Goal: Task Accomplishment & Management: Use online tool/utility

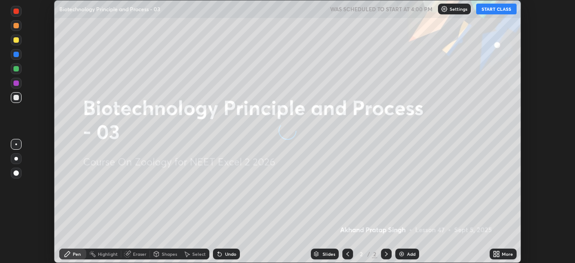
scroll to position [263, 575]
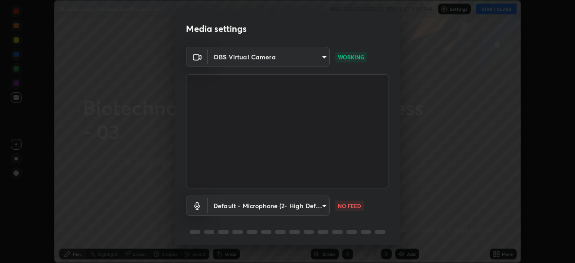
click at [318, 205] on body "Erase all Biotechnology Principle and Process - 03 WAS SCHEDULED TO START AT 4:…" at bounding box center [287, 131] width 575 height 263
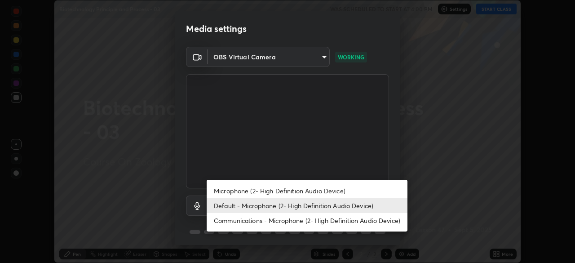
click at [332, 217] on li "Communications - Microphone (2- High Definition Audio Device)" at bounding box center [307, 220] width 201 height 15
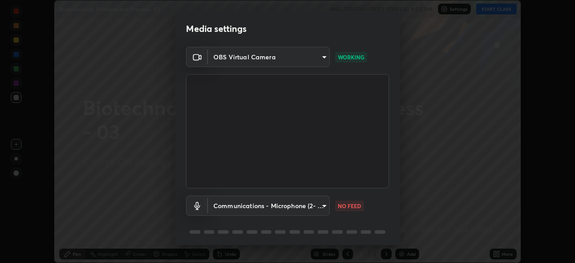
click at [324, 206] on body "Erase all Biotechnology Principle and Process - 03 WAS SCHEDULED TO START AT 4:…" at bounding box center [287, 131] width 575 height 263
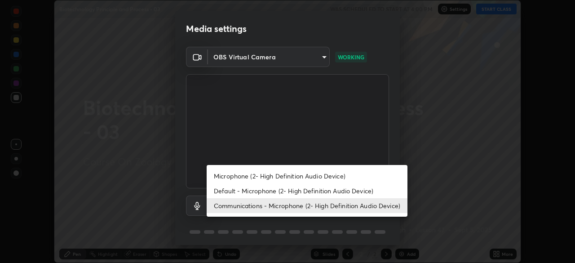
click at [327, 187] on li "Default - Microphone (2- High Definition Audio Device)" at bounding box center [307, 190] width 201 height 15
type input "default"
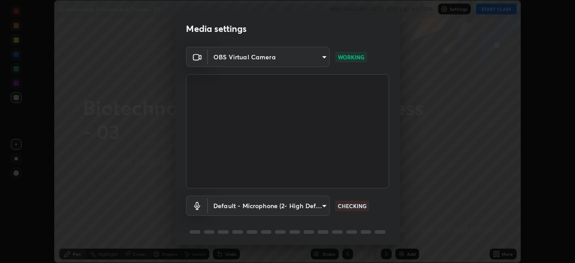
scroll to position [32, 0]
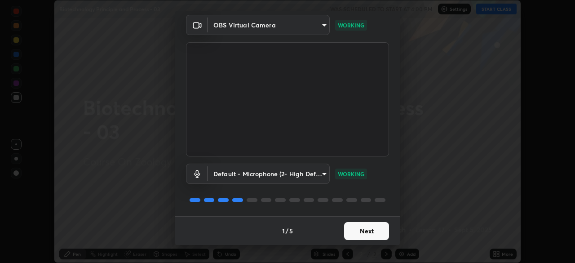
click at [357, 229] on button "Next" at bounding box center [366, 231] width 45 height 18
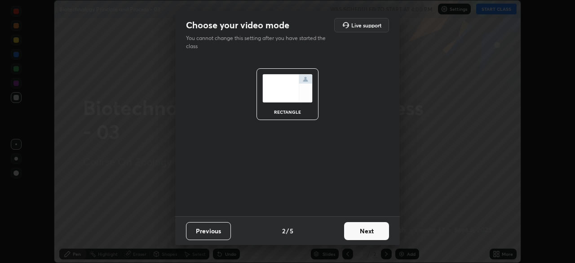
click at [359, 230] on button "Next" at bounding box center [366, 231] width 45 height 18
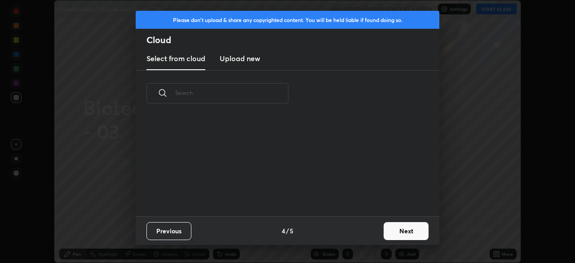
click at [367, 231] on div "Previous 4 / 5 Next" at bounding box center [288, 230] width 304 height 29
click at [394, 231] on button "Next" at bounding box center [406, 231] width 45 height 18
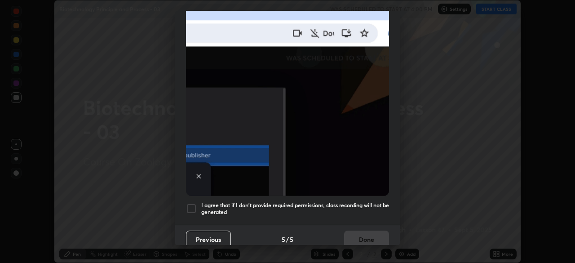
scroll to position [215, 0]
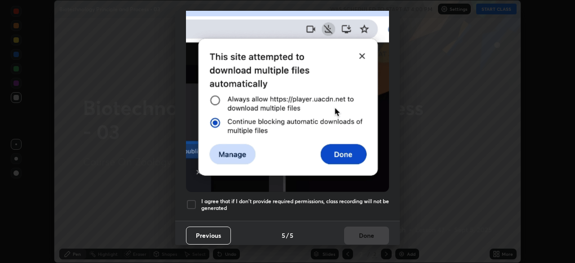
click at [340, 205] on h5 "I agree that if I don't provide required permissions, class recording will not …" at bounding box center [295, 205] width 188 height 14
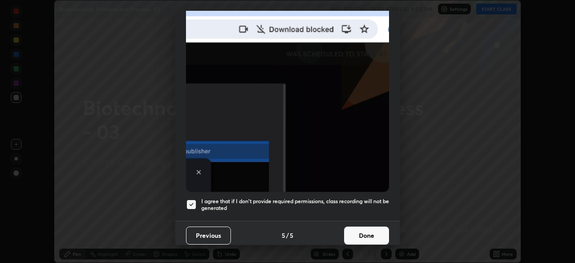
click at [362, 232] on button "Done" at bounding box center [366, 235] width 45 height 18
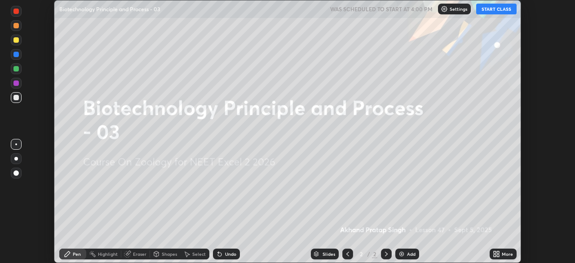
click at [488, 9] on button "START CLASS" at bounding box center [496, 9] width 40 height 11
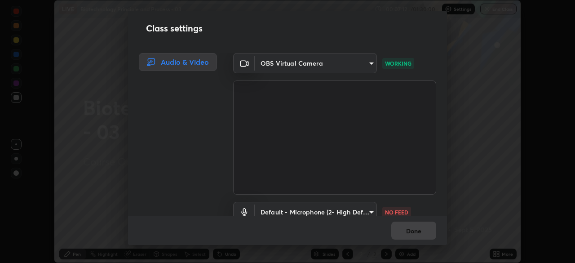
click at [85, 71] on div "Class settings Audio & Video OBS Virtual Camera c08bce05bf8d5aea718a1be68f52da0…" at bounding box center [287, 131] width 575 height 263
click at [75, 225] on div "Class settings Audio & Video OBS Virtual Camera c08bce05bf8d5aea718a1be68f52da0…" at bounding box center [287, 131] width 575 height 263
click at [24, 223] on div "Class settings Audio & Video OBS Virtual Camera c08bce05bf8d5aea718a1be68f52da0…" at bounding box center [287, 131] width 575 height 263
